Goal: Use online tool/utility: Utilize a website feature to perform a specific function

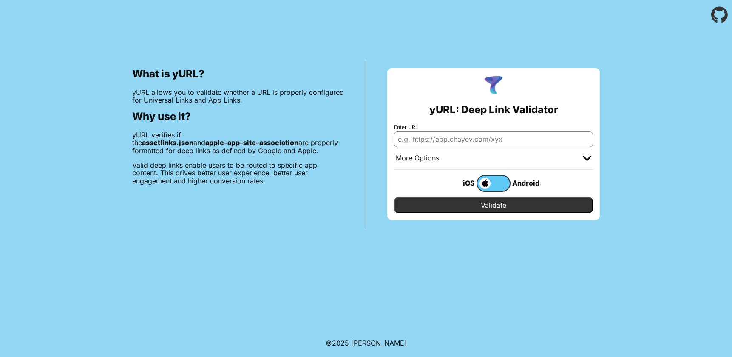
click at [484, 143] on input "Enter URL" at bounding box center [493, 138] width 199 height 15
paste input "[URL][DOMAIN_NAME][PERSON_NAME]"
drag, startPoint x: 460, startPoint y: 140, endPoint x: 597, endPoint y: 140, distance: 136.9
click at [597, 140] on div "yURL: Deep Link Validator Enter URL [URL][DOMAIN_NAME][PERSON_NAME] More Option…" at bounding box center [493, 144] width 213 height 152
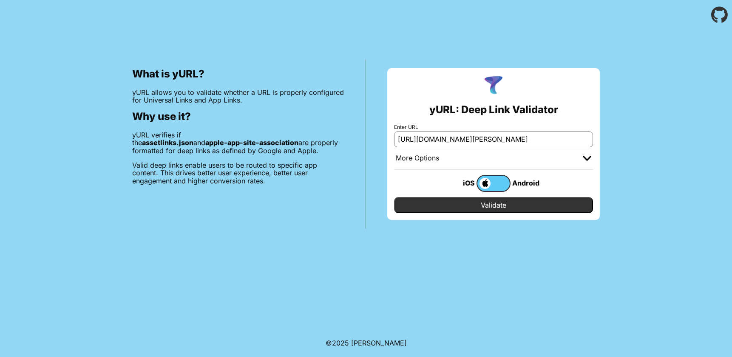
scroll to position [0, 0]
type input "[URL][DOMAIN_NAME][PERSON_NAME]"
click at [556, 206] on input "Validate" at bounding box center [493, 205] width 199 height 16
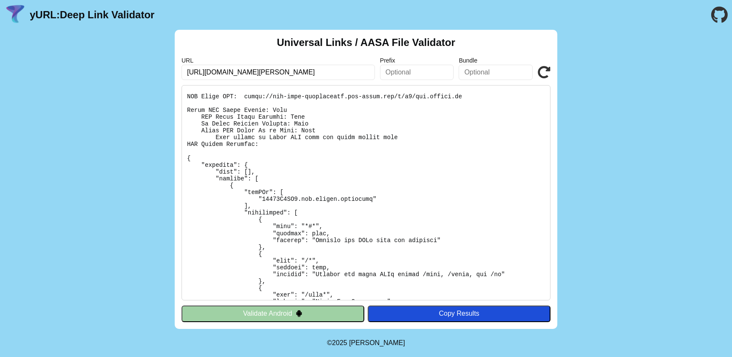
scroll to position [590, 0]
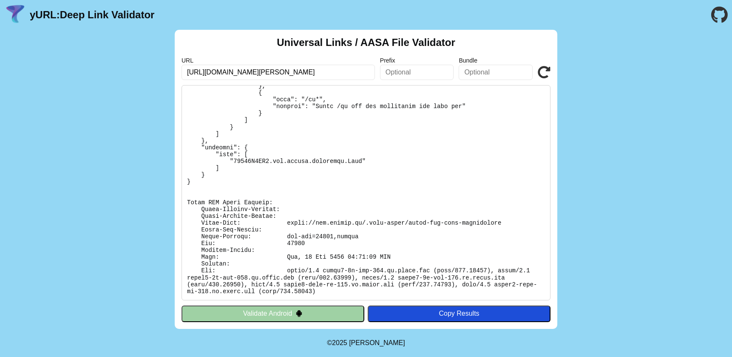
click at [447, 313] on div "Copy Results" at bounding box center [459, 314] width 174 height 8
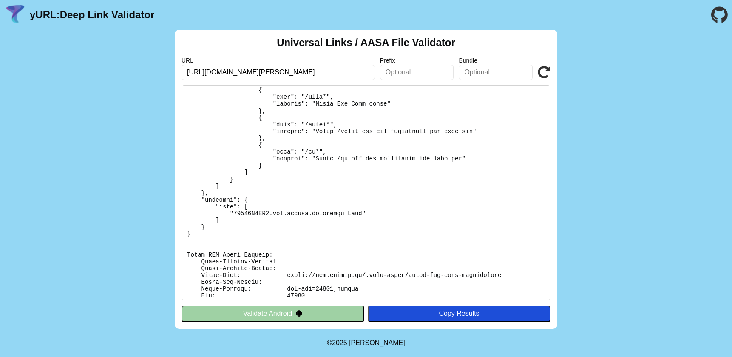
scroll to position [537, 0]
click at [334, 70] on input "[URL][DOMAIN_NAME][PERSON_NAME]" at bounding box center [278, 72] width 193 height 15
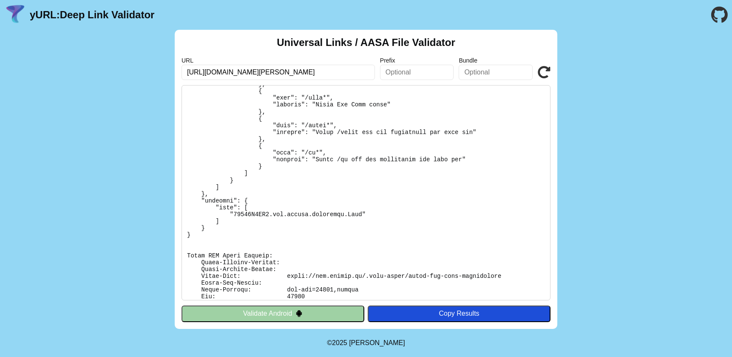
click at [256, 71] on input "[URL][DOMAIN_NAME][PERSON_NAME]" at bounding box center [278, 72] width 193 height 15
type input "[URL][DOMAIN_NAME][PERSON_NAME]"
click at [545, 72] on icon at bounding box center [544, 72] width 13 height 13
